Goal: Use online tool/utility

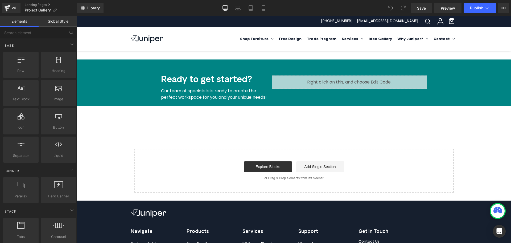
scroll to position [826, 0]
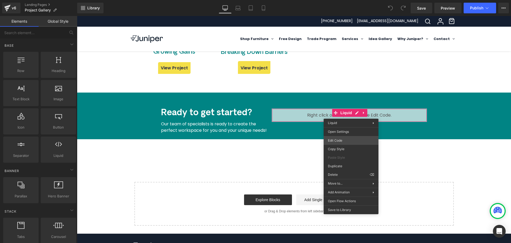
click at [339, 0] on div "You are previewing how the will restyle your page. You can not edit Elements in…" at bounding box center [255, 0] width 511 height 0
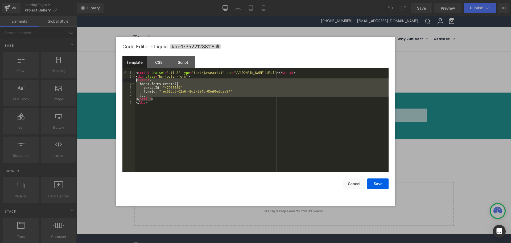
drag, startPoint x: 156, startPoint y: 99, endPoint x: 136, endPoint y: 81, distance: 27.2
click at [136, 81] on div "< script charset = "utf-8" type = "text/javascript" src = "//[DOMAIN_NAME][URL]…" at bounding box center [262, 125] width 254 height 108
click at [159, 63] on div "CSS" at bounding box center [159, 62] width 24 height 12
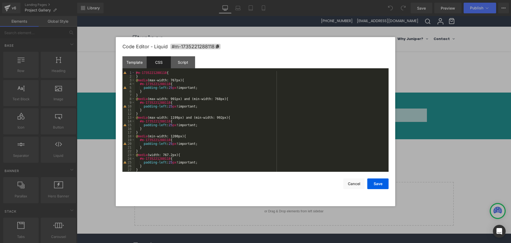
scroll to position [0, 0]
click at [128, 60] on div "Template" at bounding box center [135, 62] width 24 height 12
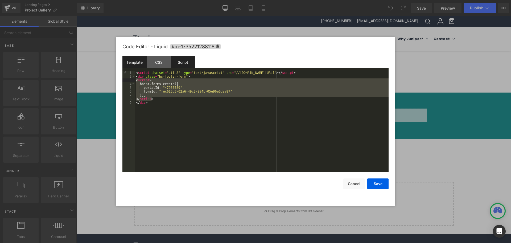
click at [188, 62] on div "Script" at bounding box center [183, 62] width 24 height 12
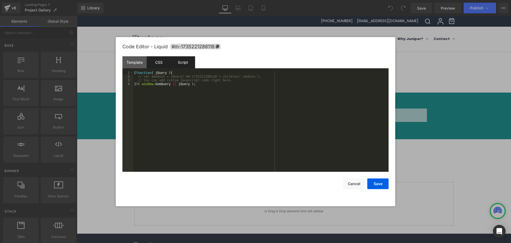
click at [160, 62] on div "CSS" at bounding box center [159, 62] width 24 height 12
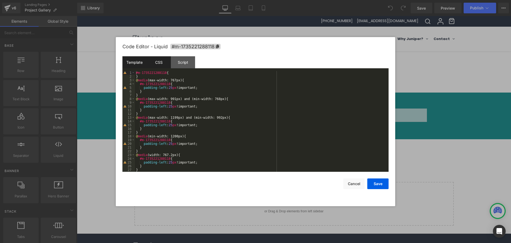
click at [139, 63] on div "Template" at bounding box center [135, 62] width 24 height 12
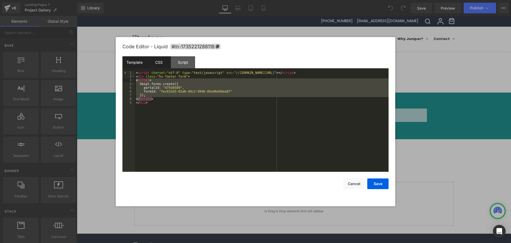
click at [155, 61] on div "CSS" at bounding box center [159, 62] width 24 height 12
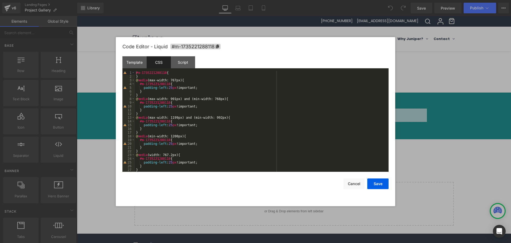
click at [240, 140] on div "#m-1735221288118 { } @ media (max-width: 767px) { #m-1735221288118 { padding-le…" at bounding box center [261, 125] width 252 height 108
click at [134, 58] on div "Template" at bounding box center [135, 62] width 24 height 12
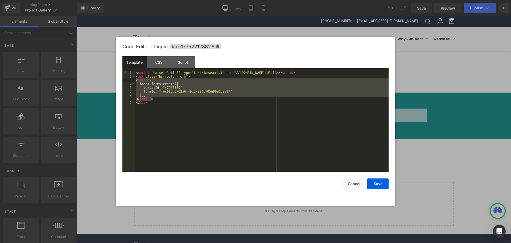
click at [86, 63] on div at bounding box center [255, 121] width 511 height 243
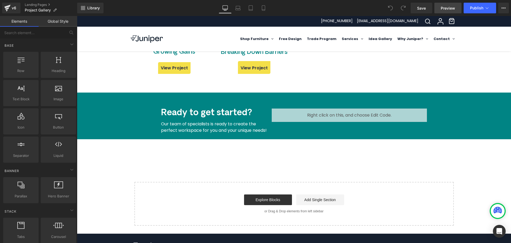
click at [448, 10] on span "Preview" at bounding box center [448, 8] width 14 height 6
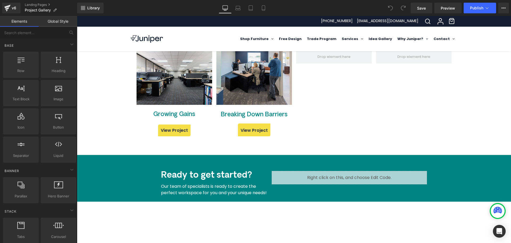
scroll to position [773, 0]
